Goal: Task Accomplishment & Management: Manage account settings

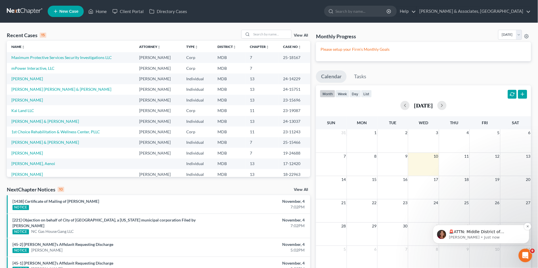
click at [501, 237] on p "Katie • Just now" at bounding box center [485, 237] width 73 height 5
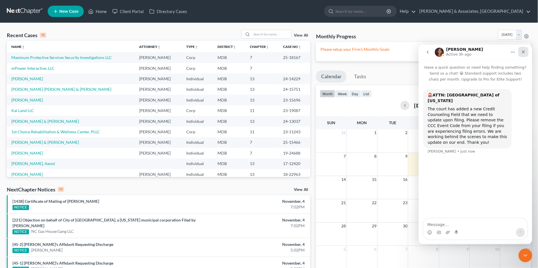
click at [522, 55] on div "Close" at bounding box center [523, 52] width 10 height 10
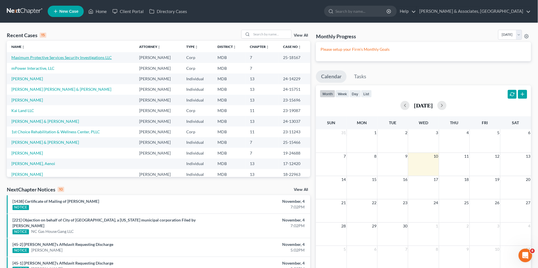
click at [51, 57] on link "Maximum Protective Services Security Investigations LLC" at bounding box center [61, 57] width 101 height 5
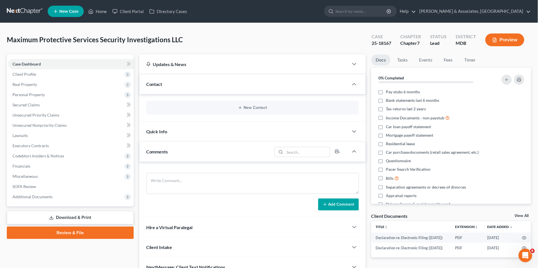
click at [61, 218] on link "Download & Print" at bounding box center [70, 217] width 127 height 13
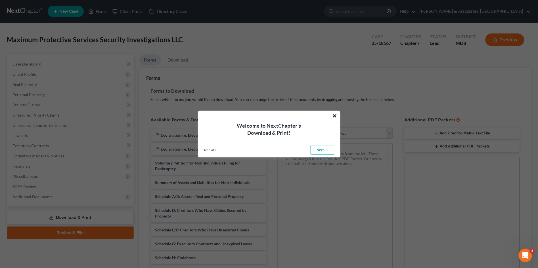
click at [335, 114] on button "×" at bounding box center [334, 115] width 5 height 9
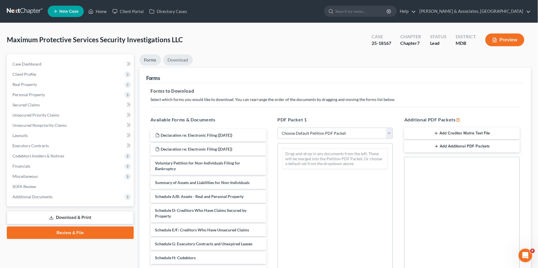
click at [179, 58] on link "Download" at bounding box center [178, 60] width 30 height 11
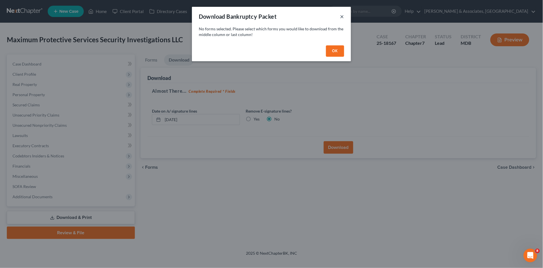
click at [342, 17] on button "×" at bounding box center [342, 16] width 4 height 7
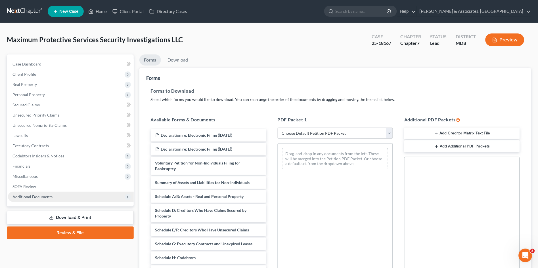
click at [30, 197] on span "Additional Documents" at bounding box center [32, 197] width 40 height 5
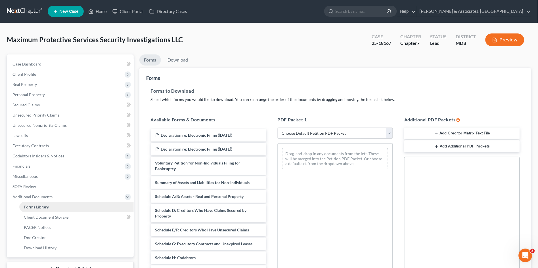
click at [39, 205] on span "Forms Library" at bounding box center [36, 207] width 25 height 5
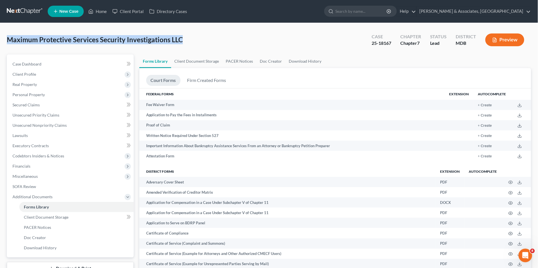
drag, startPoint x: 6, startPoint y: 40, endPoint x: 183, endPoint y: 33, distance: 177.1
copy span "Maximum Protective Services Security Investigations LLC"
click at [103, 20] on nav "Home New Case Client Portal Directory Cases Drescher & Associates, PA info@prop…" at bounding box center [269, 11] width 538 height 23
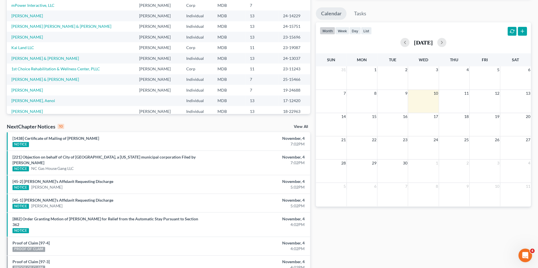
scroll to position [39, 0]
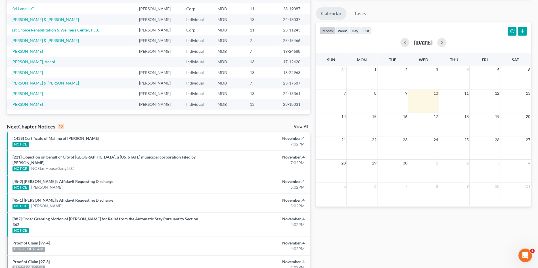
click at [297, 126] on link "View All" at bounding box center [301, 127] width 14 height 4
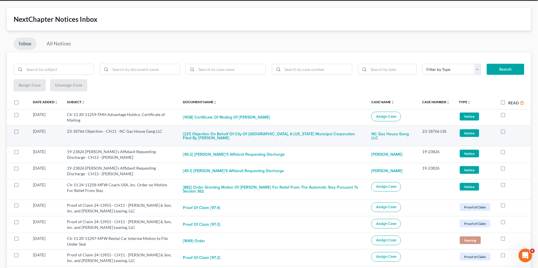
scroll to position [32, 0]
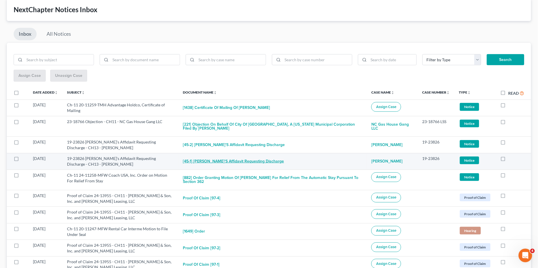
click at [210, 162] on button "[45-1] [PERSON_NAME]'s Affidavit Requesting Discharge" at bounding box center [233, 161] width 101 height 11
checkbox input "true"
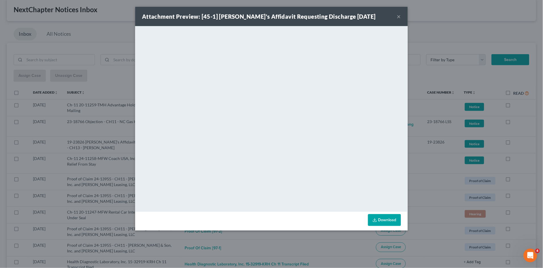
click at [399, 17] on button "×" at bounding box center [399, 16] width 4 height 7
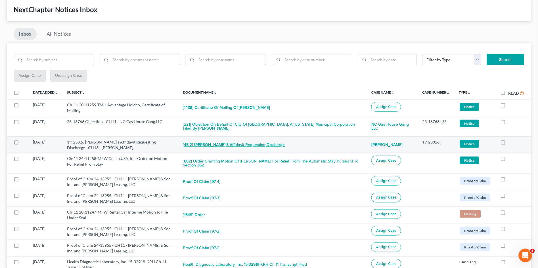
click at [219, 146] on button "[45-2] Debtor's Affidavit Requesting Discharge" at bounding box center [234, 144] width 102 height 11
checkbox input "true"
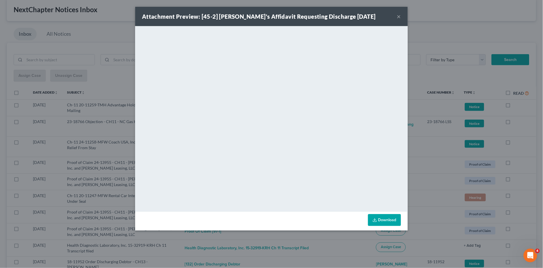
click at [397, 16] on button "×" at bounding box center [399, 16] width 4 height 7
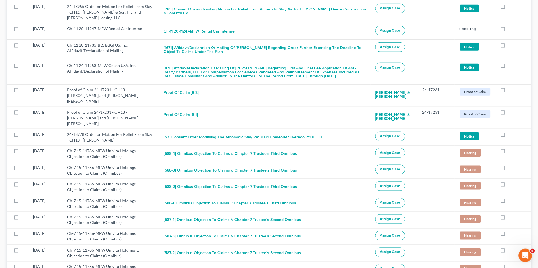
scroll to position [2080, 0]
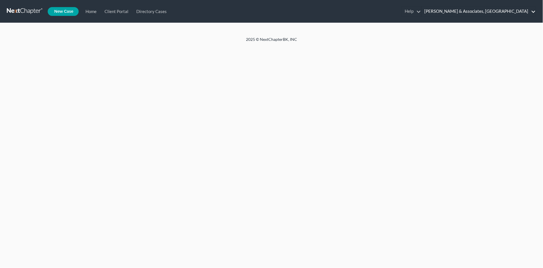
click at [520, 13] on link "[PERSON_NAME] & Associates, [GEOGRAPHIC_DATA]" at bounding box center [479, 11] width 114 height 10
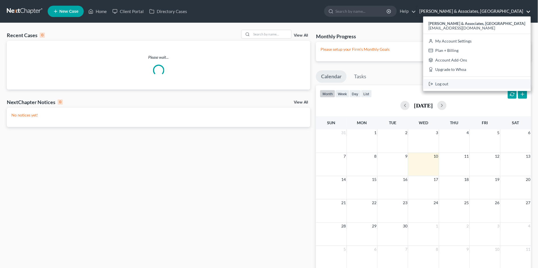
click at [497, 85] on link "Log out" at bounding box center [478, 84] width 108 height 10
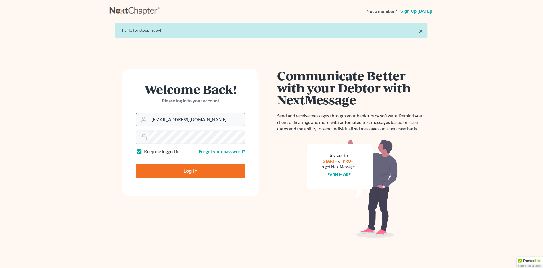
click at [218, 117] on input "[EMAIL_ADDRESS][DOMAIN_NAME]" at bounding box center [197, 120] width 96 height 12
type input "[PERSON_NAME][EMAIL_ADDRESS][DOMAIN_NAME]"
click at [187, 169] on input "Log In" at bounding box center [190, 171] width 109 height 14
type input "Thinking..."
